Goal: Task Accomplishment & Management: Use online tool/utility

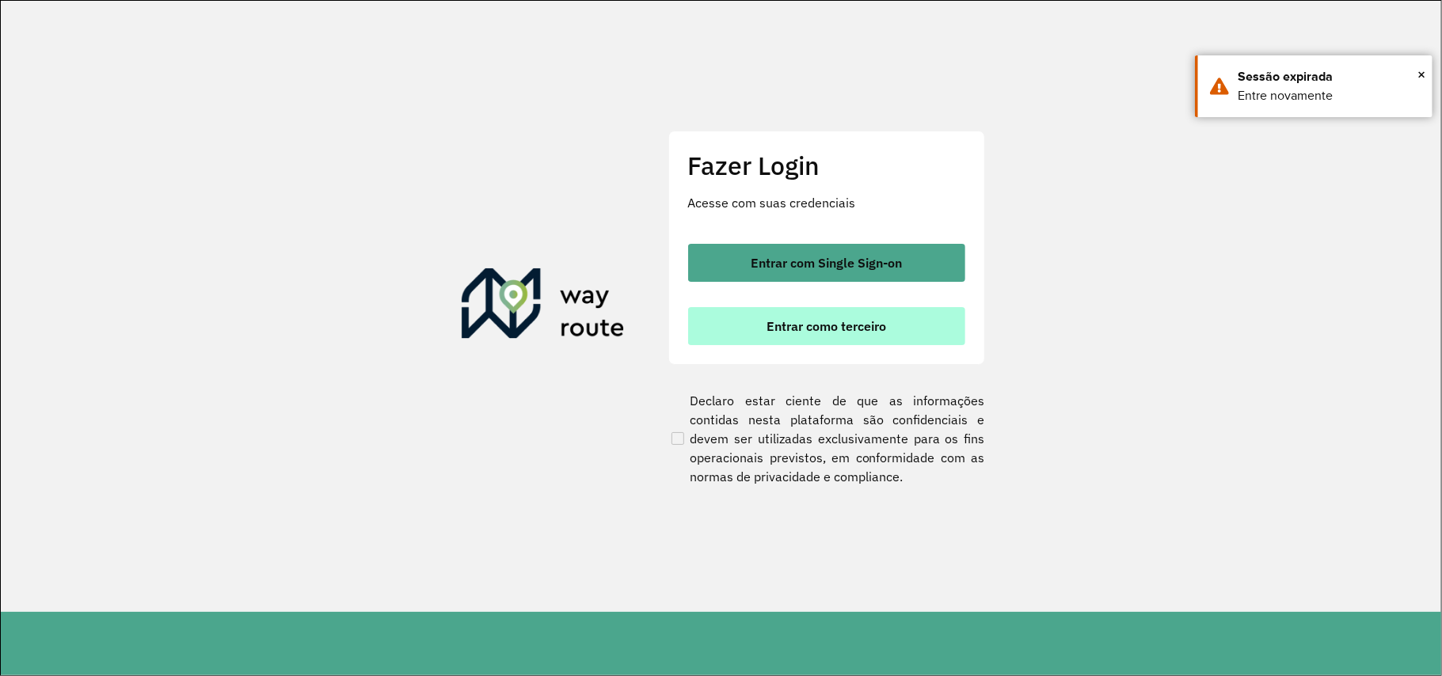
click at [809, 328] on span "Entrar como terceiro" at bounding box center [827, 326] width 120 height 13
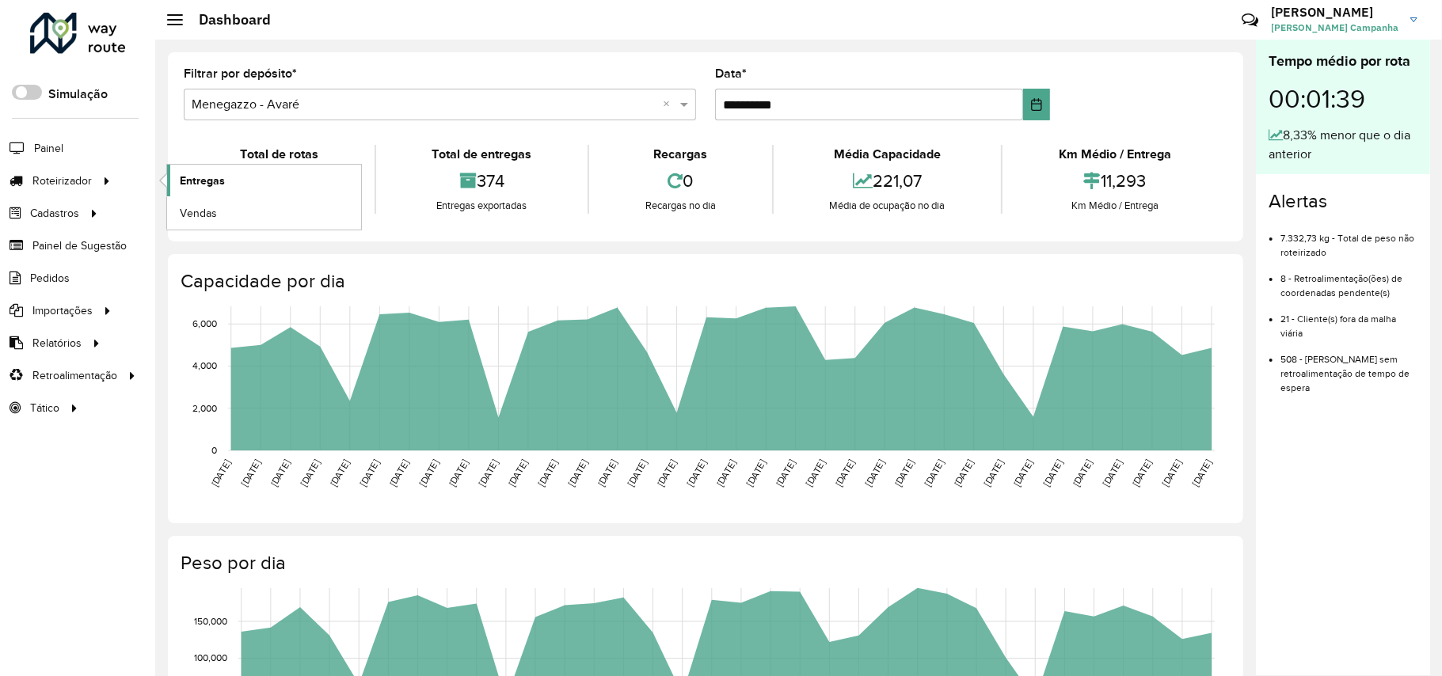
click at [207, 178] on span "Entregas" at bounding box center [202, 181] width 45 height 17
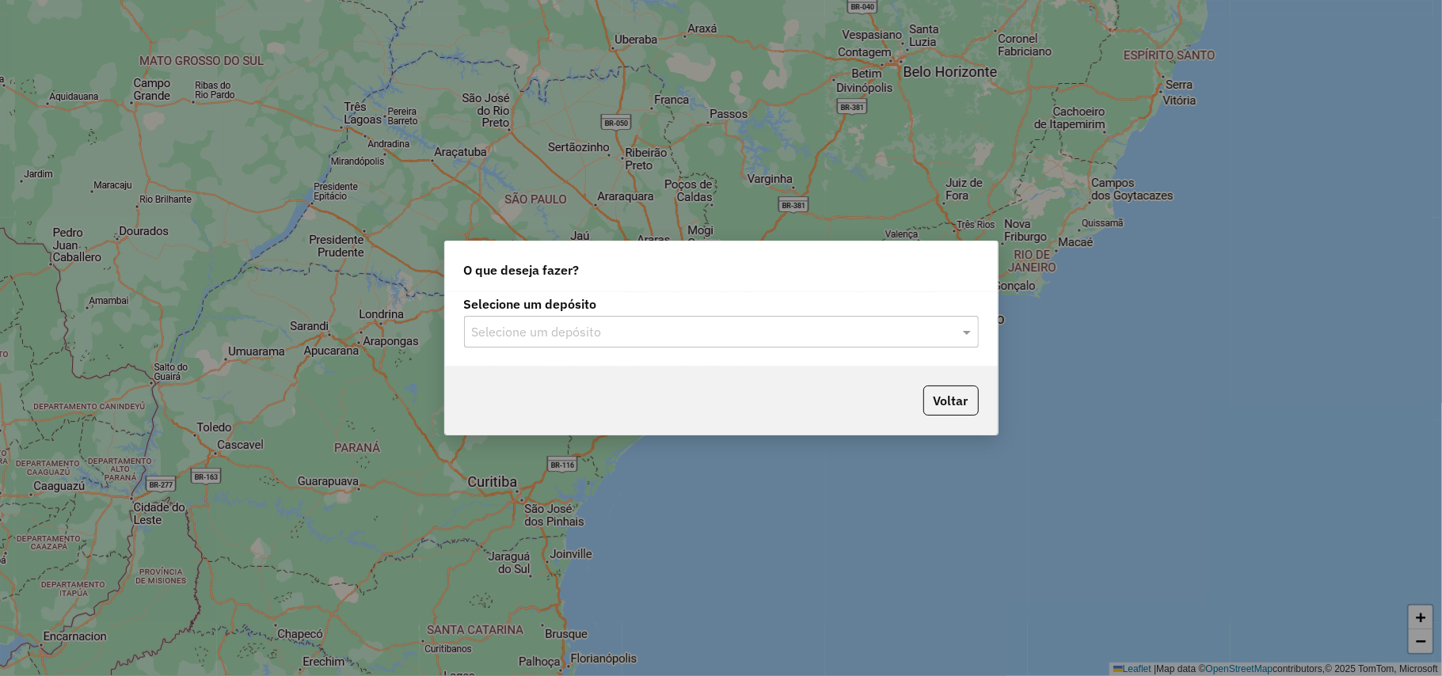
click at [942, 327] on div at bounding box center [721, 332] width 515 height 21
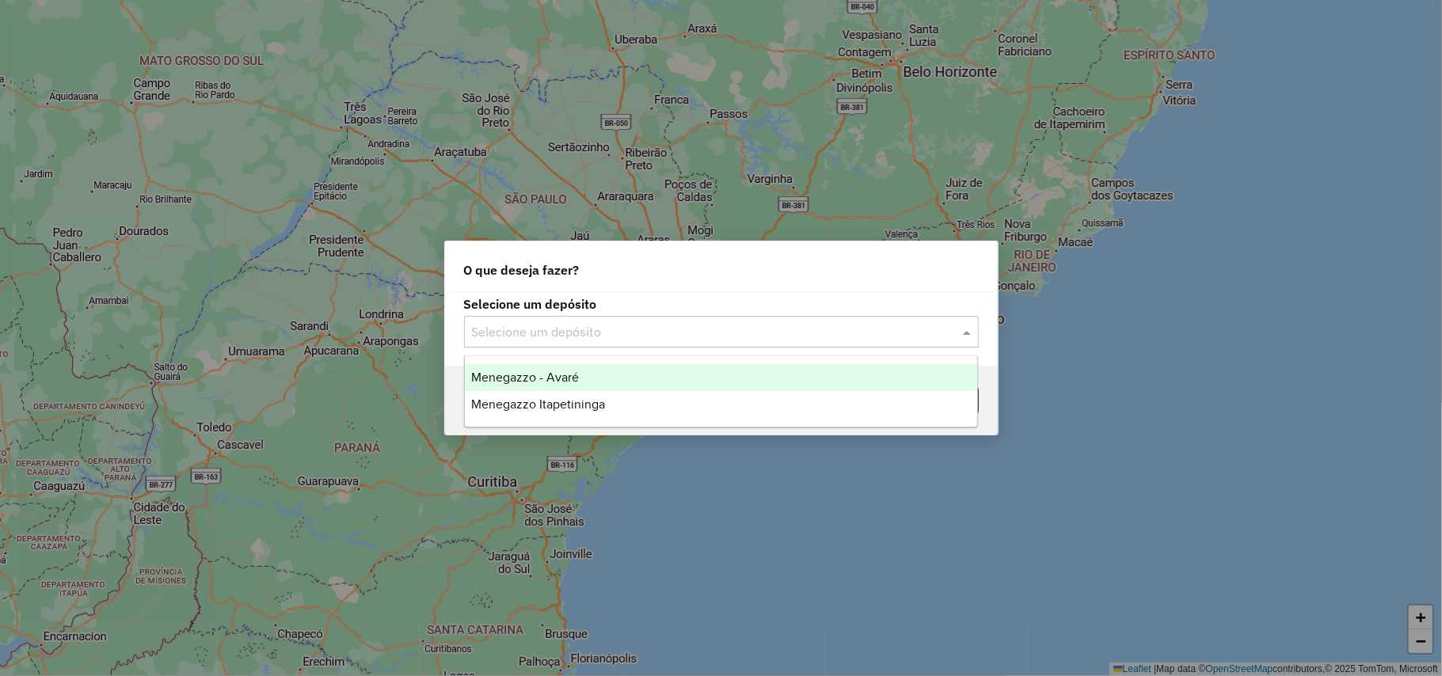
click at [523, 374] on span "Menegazzo - Avaré" at bounding box center [525, 377] width 108 height 13
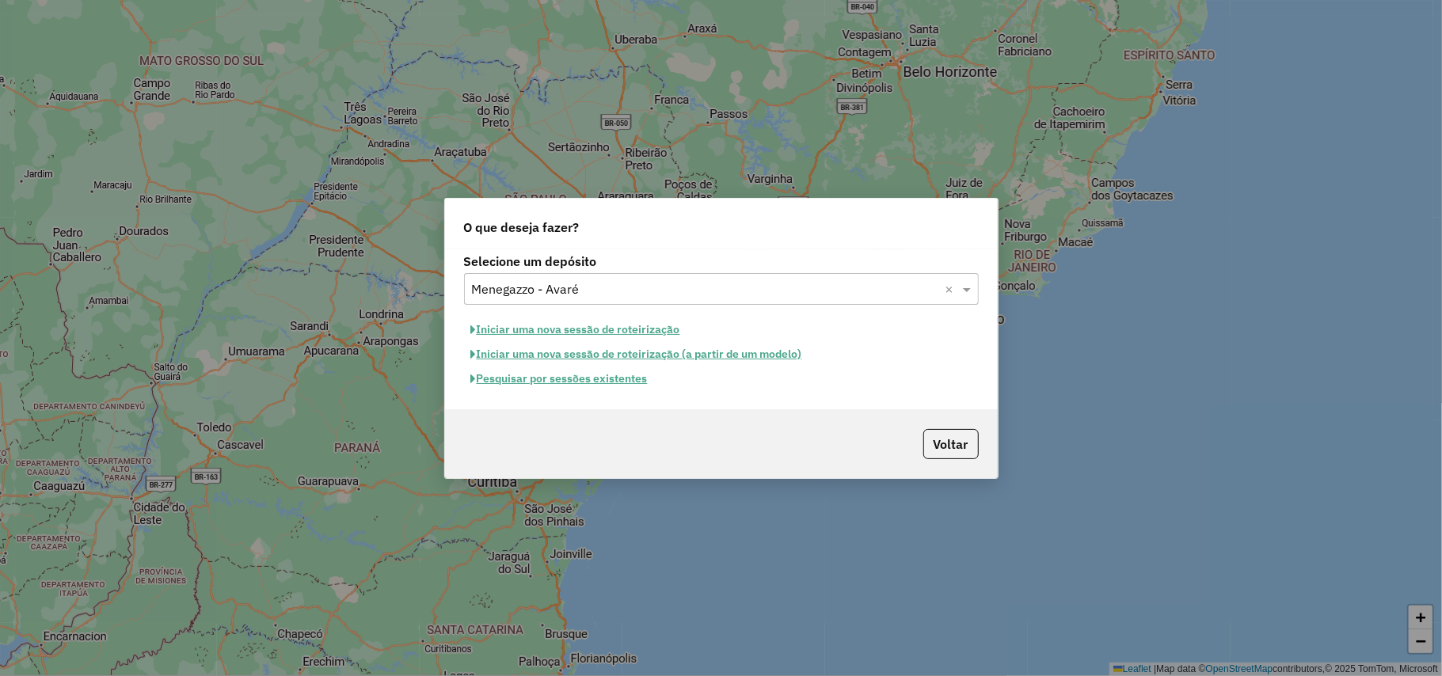
click at [524, 377] on button "Pesquisar por sessões existentes" at bounding box center [559, 379] width 191 height 25
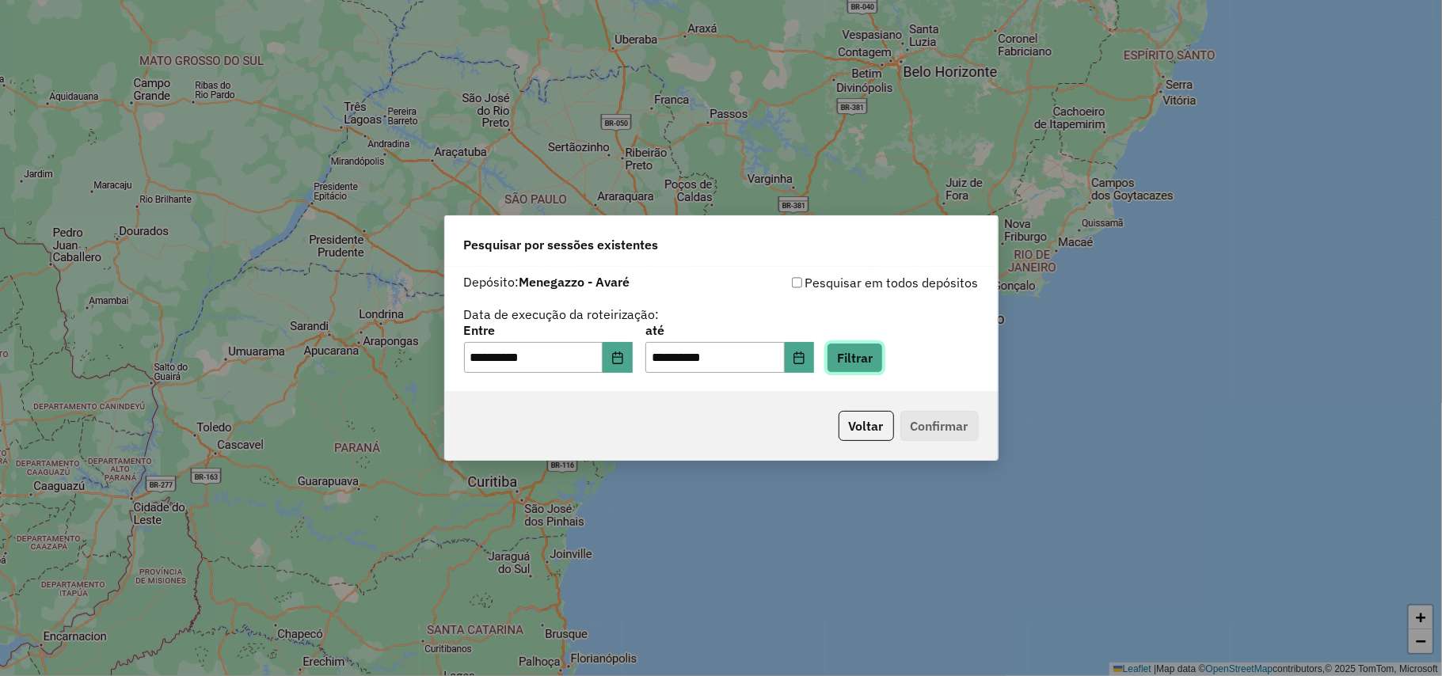
click at [883, 361] on button "Filtrar" at bounding box center [855, 358] width 56 height 30
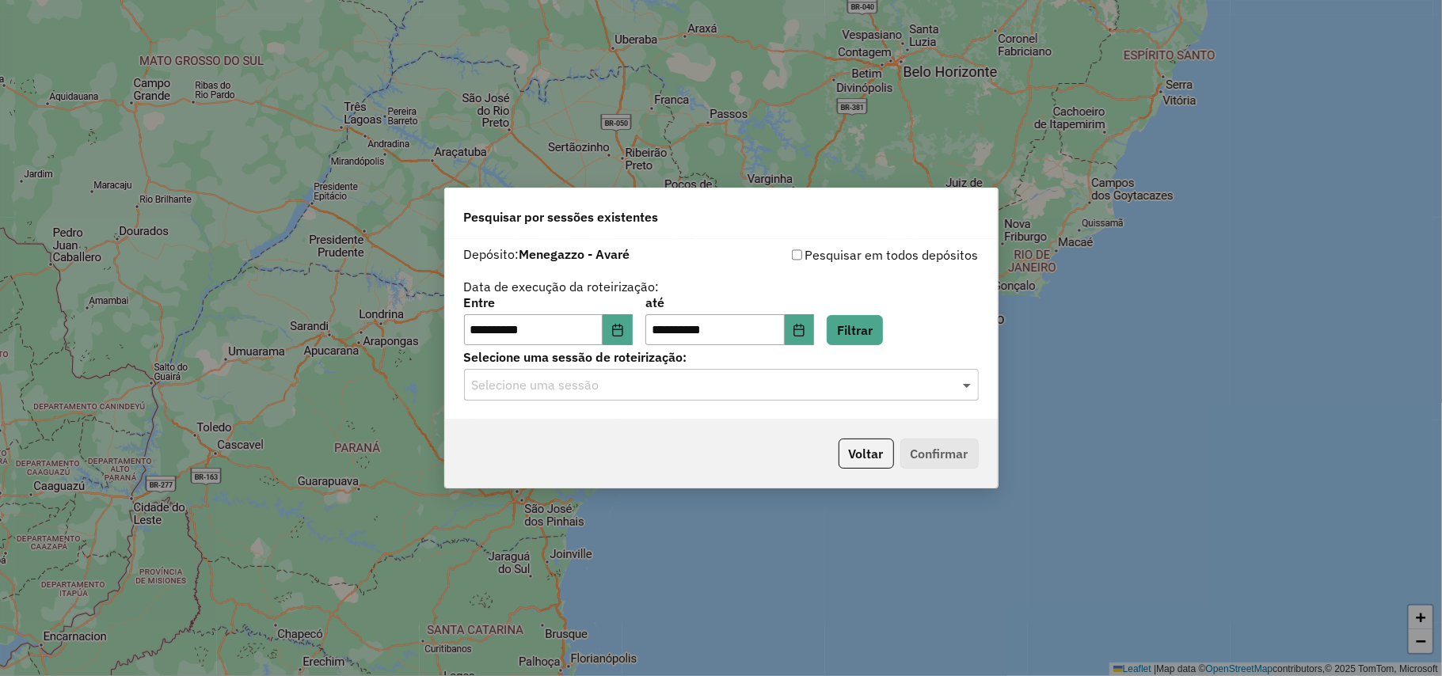
click at [968, 390] on span at bounding box center [969, 384] width 20 height 19
click at [515, 434] on span "978215 - 12/08/2025 18:58" at bounding box center [530, 430] width 119 height 13
click at [944, 447] on button "Confirmar" at bounding box center [939, 454] width 78 height 30
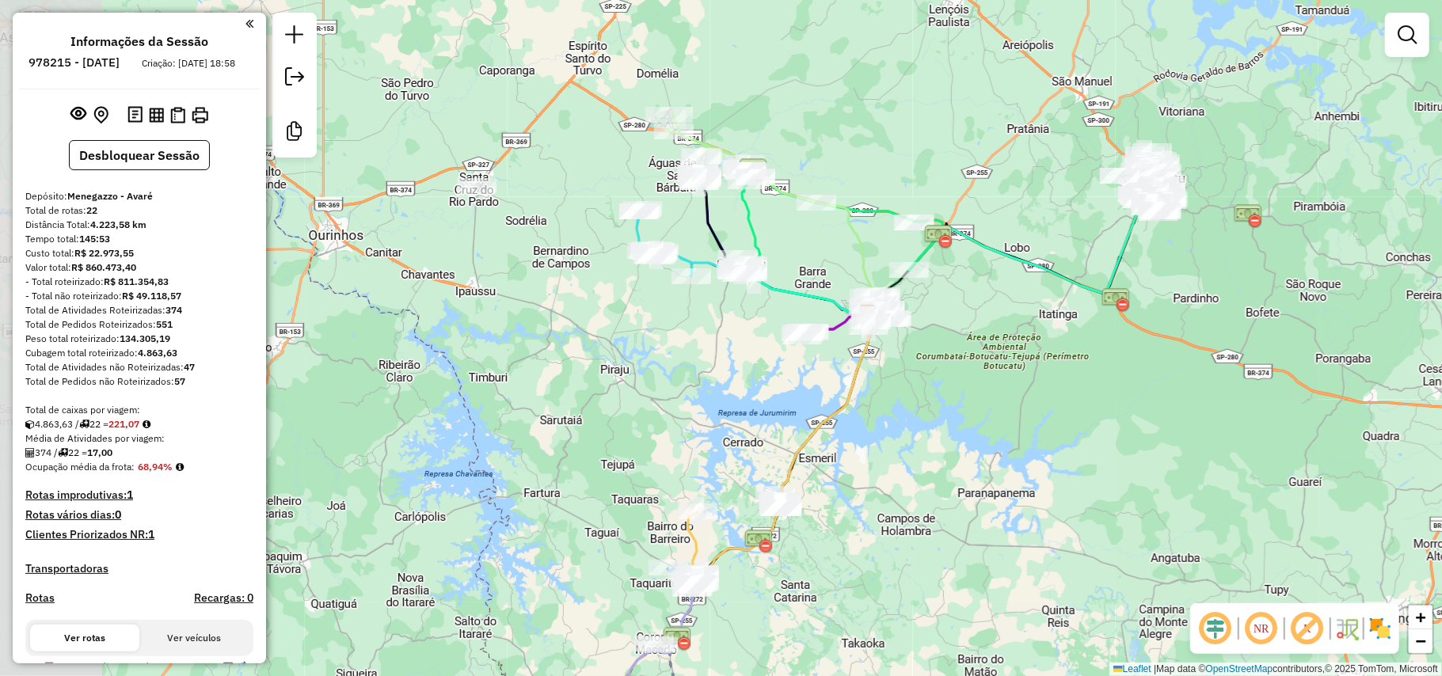
drag, startPoint x: 491, startPoint y: 420, endPoint x: 622, endPoint y: 372, distance: 139.0
click at [654, 381] on div "Janela de atendimento Grade de atendimento Capacidade Transportadoras Veículos …" at bounding box center [721, 338] width 1442 height 676
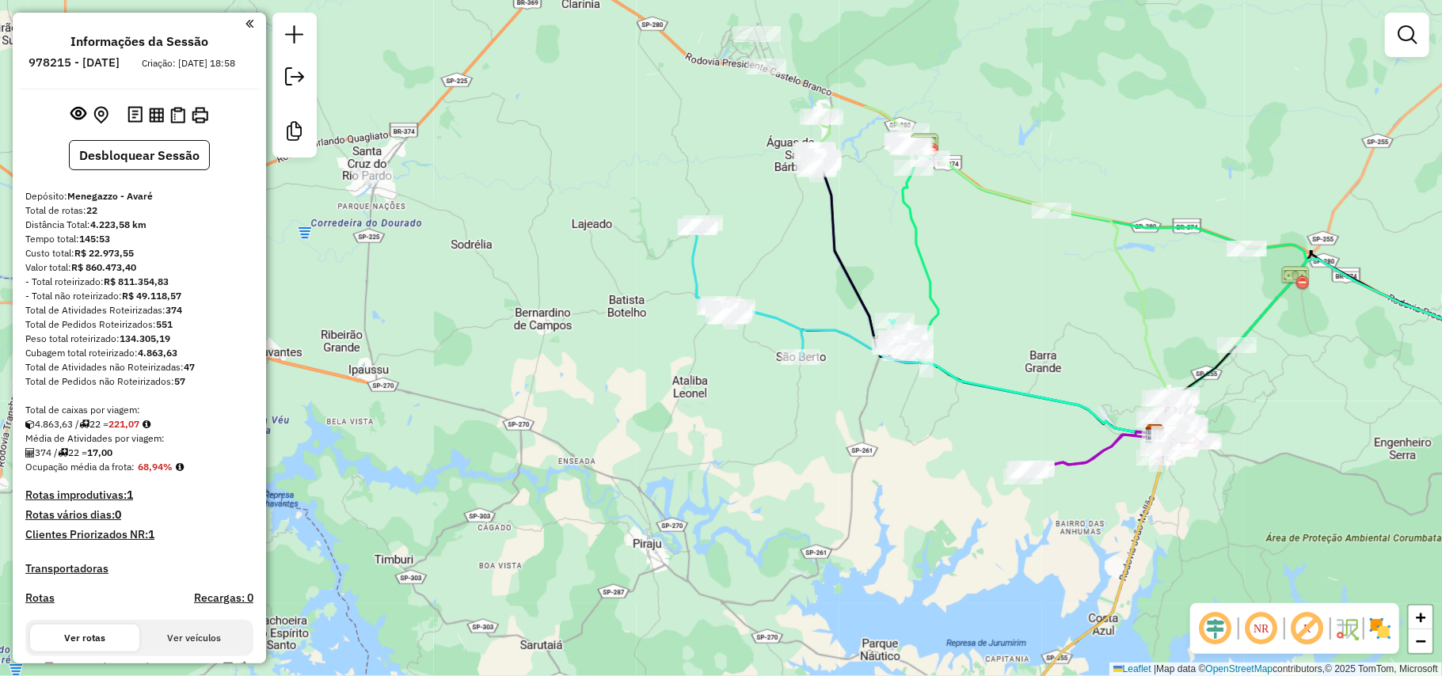
drag, startPoint x: 589, startPoint y: 321, endPoint x: 549, endPoint y: 469, distance: 153.5
click at [548, 467] on div "Janela de atendimento Grade de atendimento Capacidade Transportadoras Veículos …" at bounding box center [721, 338] width 1442 height 676
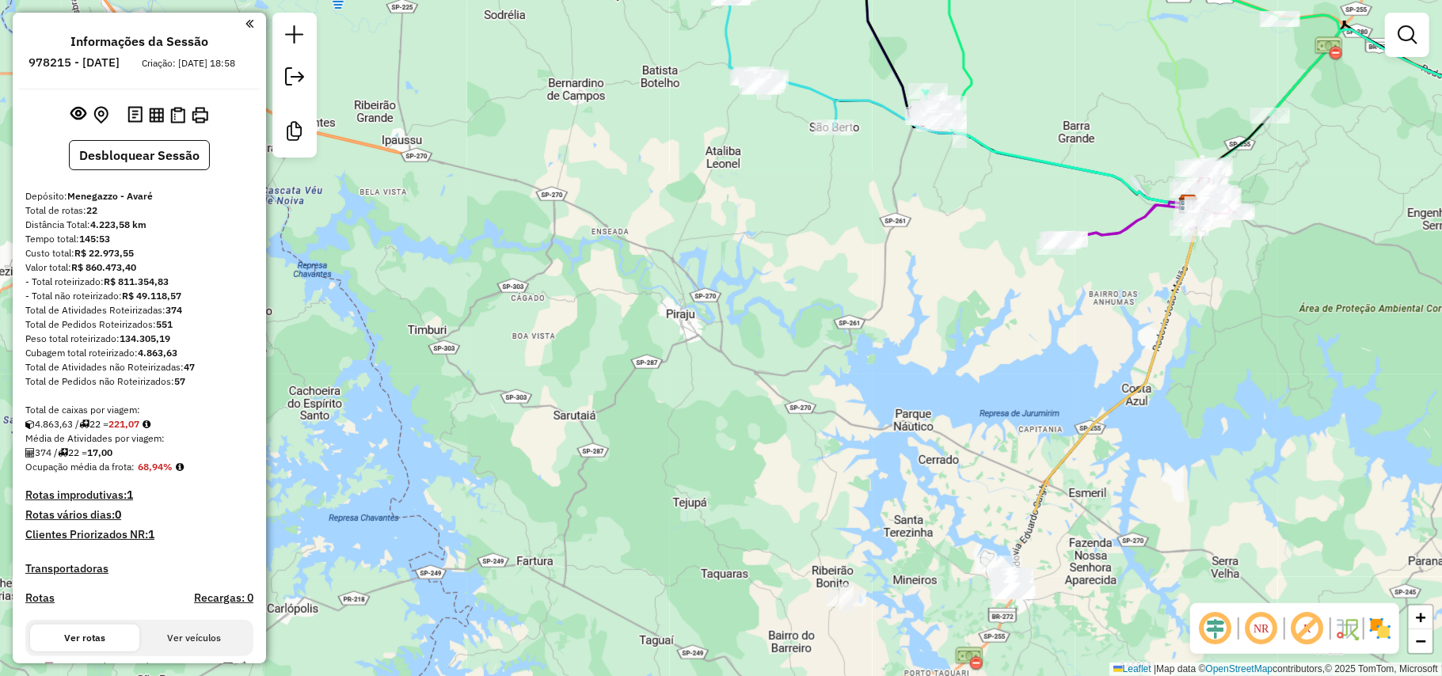
drag, startPoint x: 659, startPoint y: 447, endPoint x: 763, endPoint y: 149, distance: 315.6
click at [763, 133] on div "Janela de atendimento Grade de atendimento Capacidade Transportadoras Veículos …" at bounding box center [721, 338] width 1442 height 676
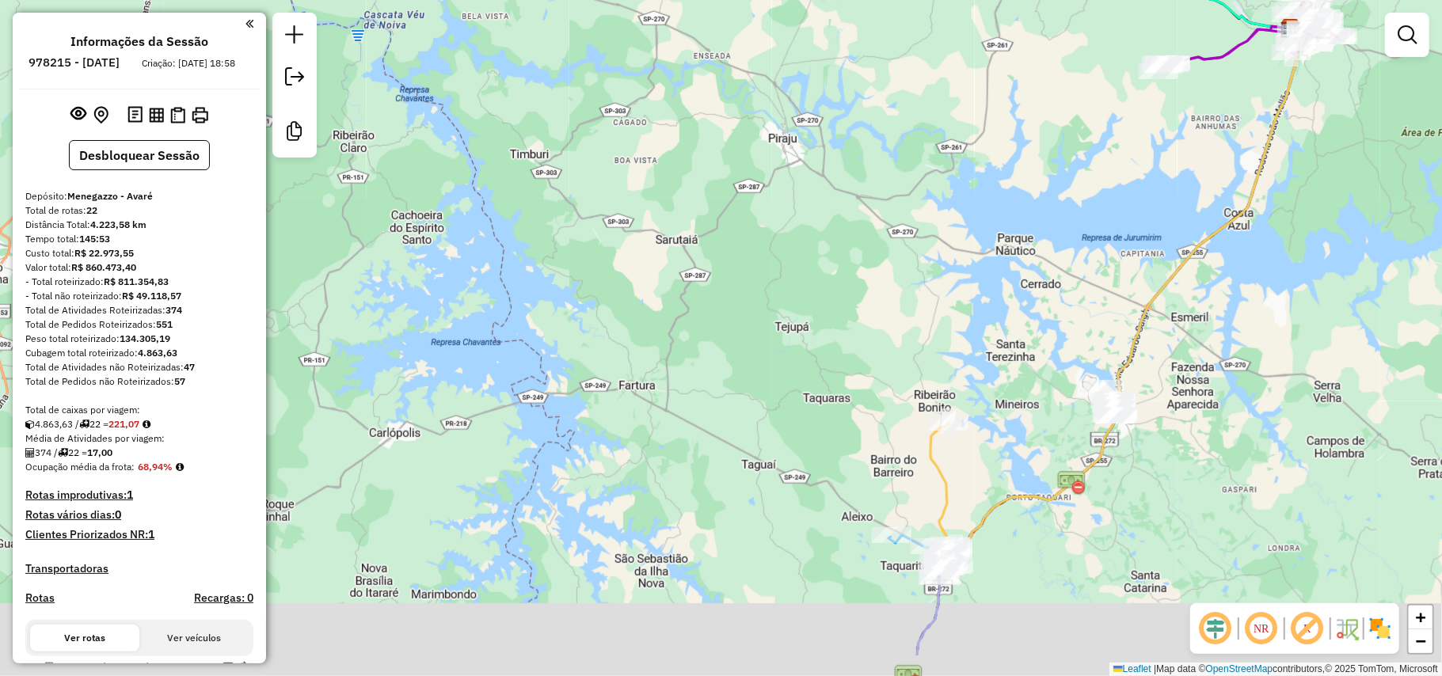
drag, startPoint x: 697, startPoint y: 343, endPoint x: 760, endPoint y: 173, distance: 181.7
click at [759, 175] on div "Janela de atendimento Grade de atendimento Capacidade Transportadoras Veículos …" at bounding box center [721, 338] width 1442 height 676
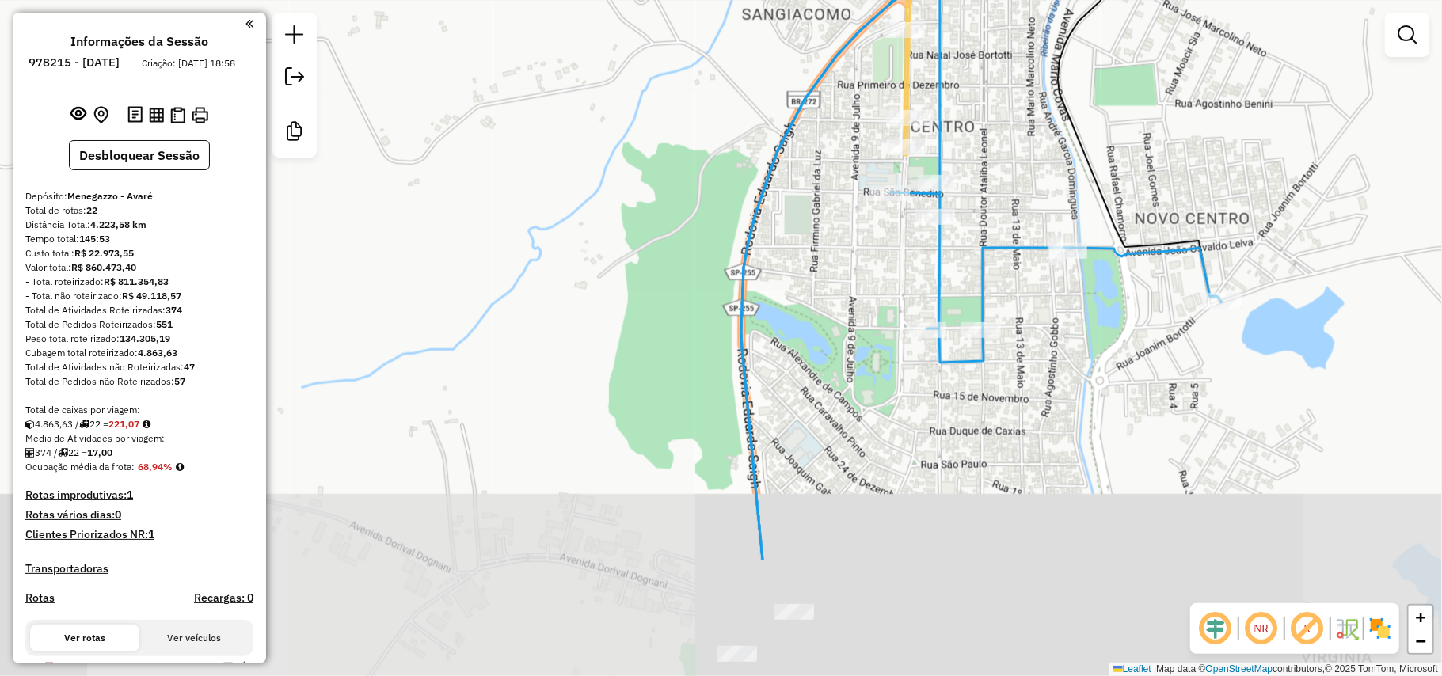
drag, startPoint x: 835, startPoint y: 479, endPoint x: 812, endPoint y: 253, distance: 226.9
click at [812, 254] on div "Janela de atendimento Grade de atendimento Capacidade Transportadoras Veículos …" at bounding box center [721, 338] width 1442 height 676
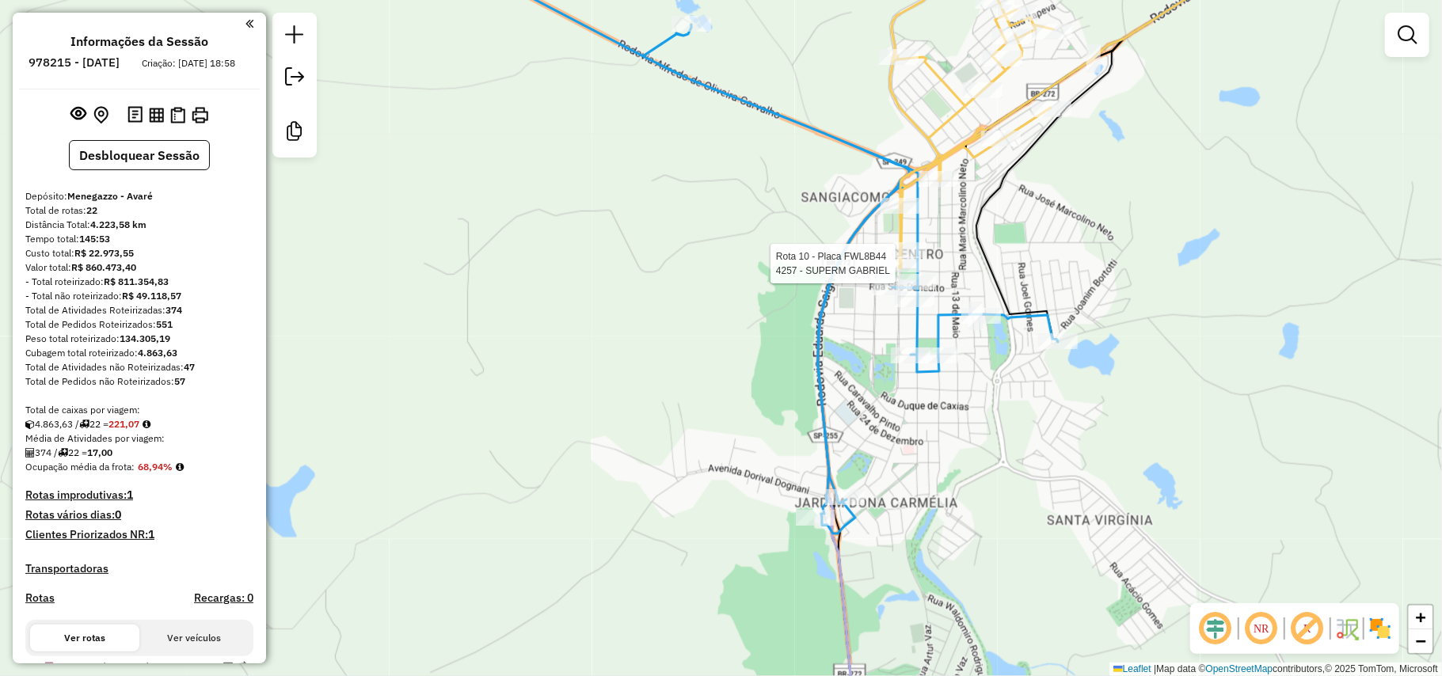
select select "**********"
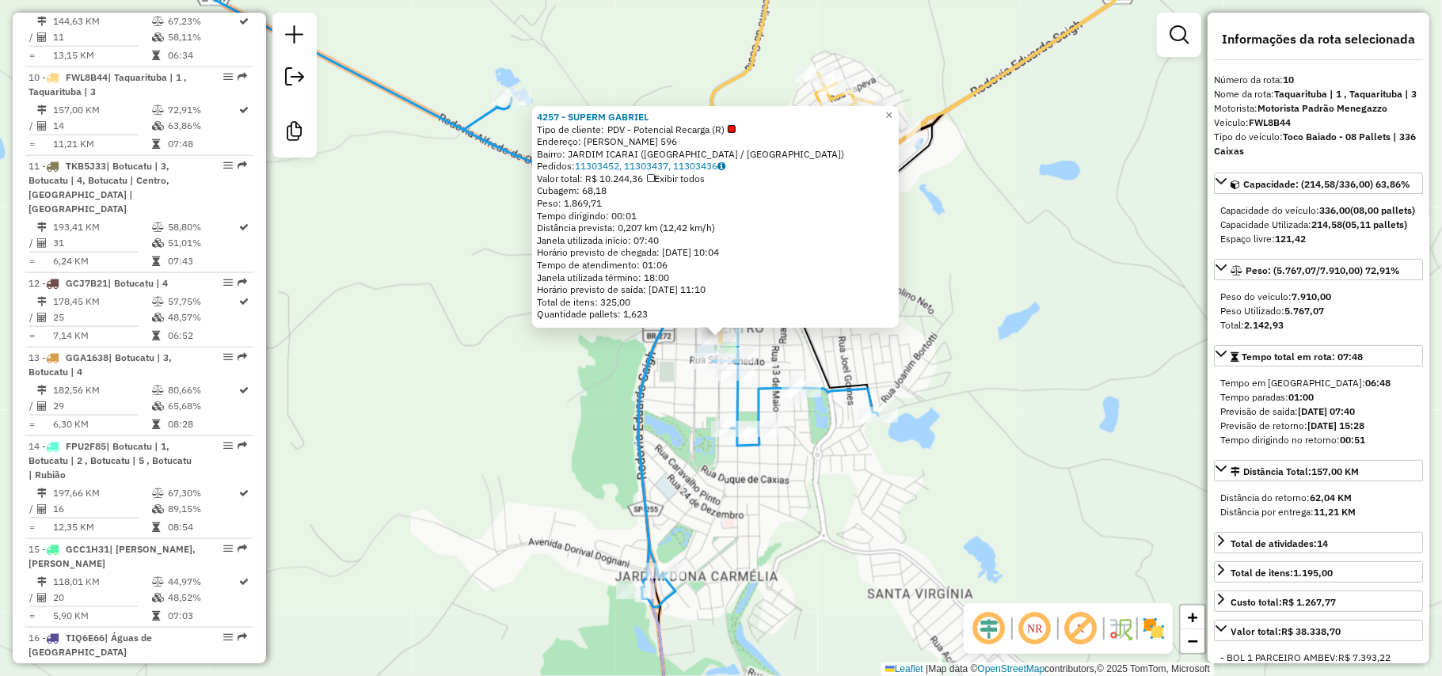
scroll to position [1430, 0]
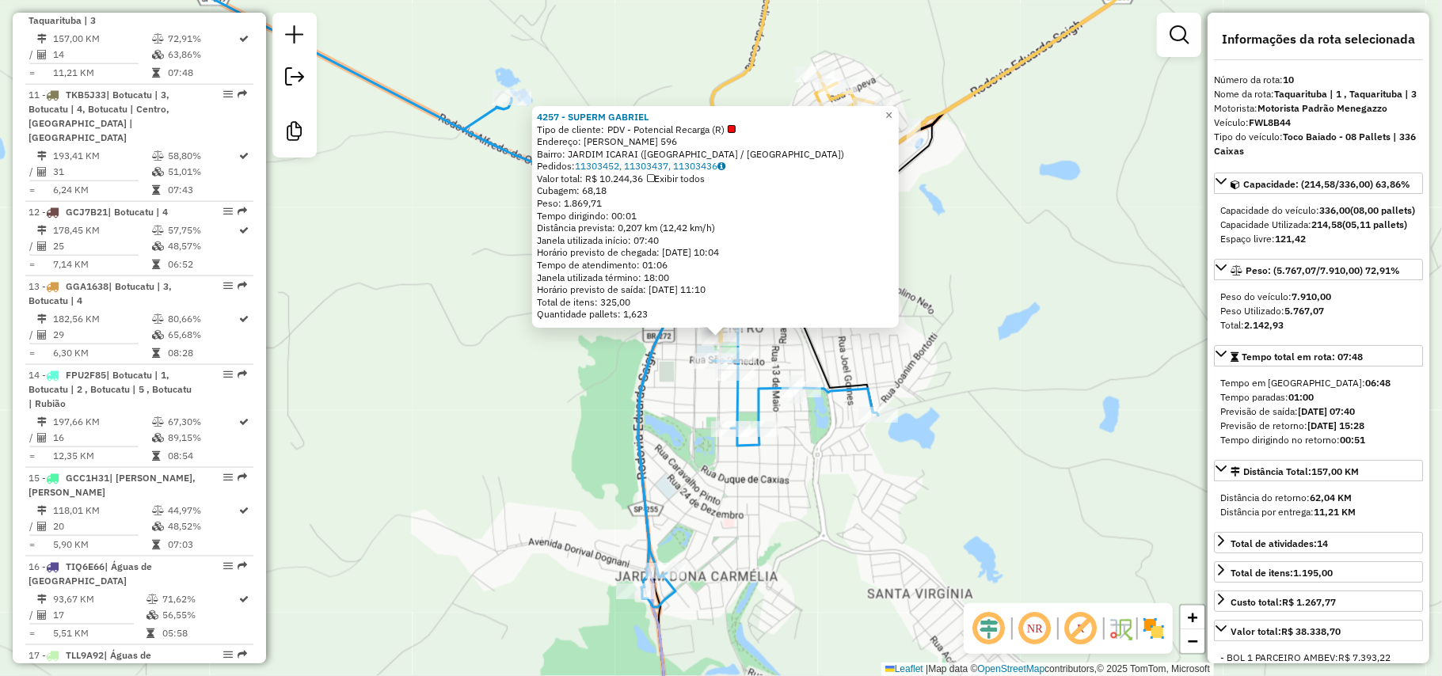
click at [1086, 428] on div "4257 - SUPERM GABRIEL Tipo de cliente: PDV - Potencial Recarga (R) Endereço: CE…" at bounding box center [721, 338] width 1442 height 676
click at [1052, 424] on div "4257 - SUPERM GABRIEL Tipo de cliente: PDV - Potencial Recarga (R) Endereço: CE…" at bounding box center [721, 338] width 1442 height 676
